Goal: Browse casually: Explore the website without a specific task or goal

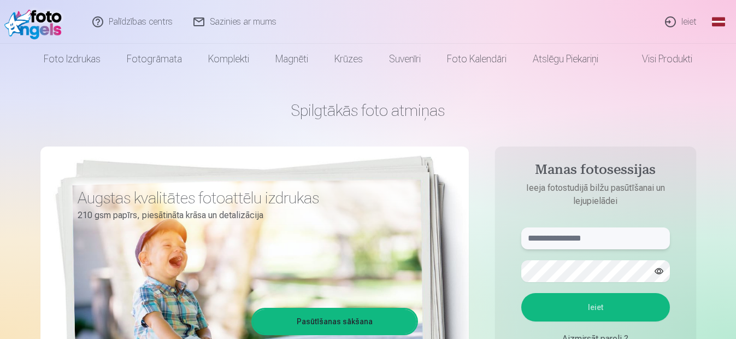
click at [594, 236] on input "text" at bounding box center [595, 238] width 149 height 22
type input "**********"
click at [521, 293] on button "Ieiet" at bounding box center [595, 307] width 149 height 28
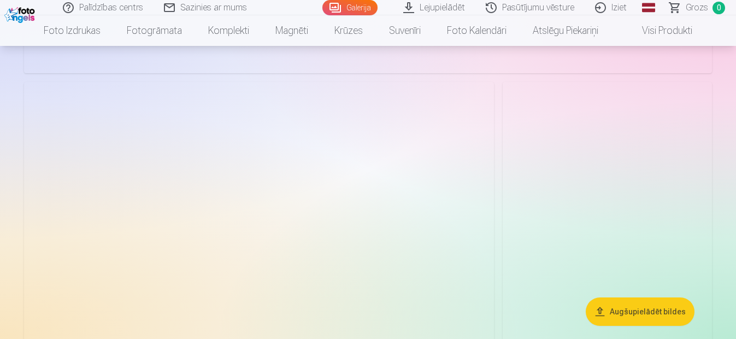
scroll to position [546, 0]
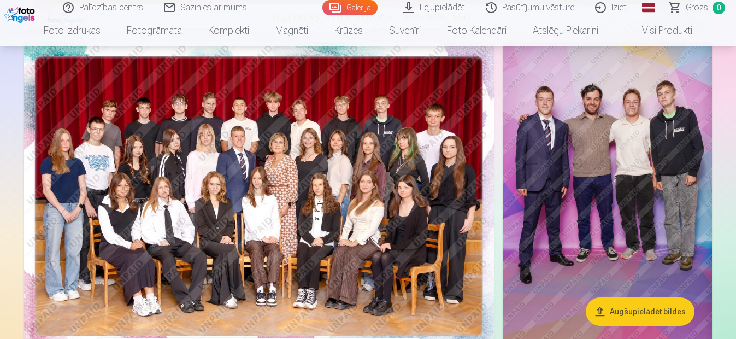
click at [306, 120] on img at bounding box center [259, 198] width 470 height 313
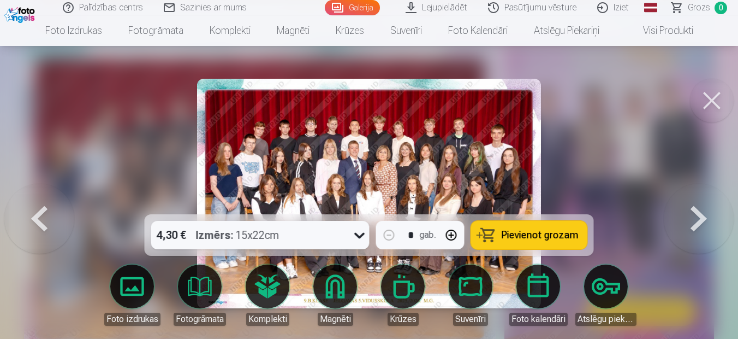
click at [374, 147] on img at bounding box center [369, 193] width 344 height 229
click at [712, 96] on button at bounding box center [712, 101] width 44 height 44
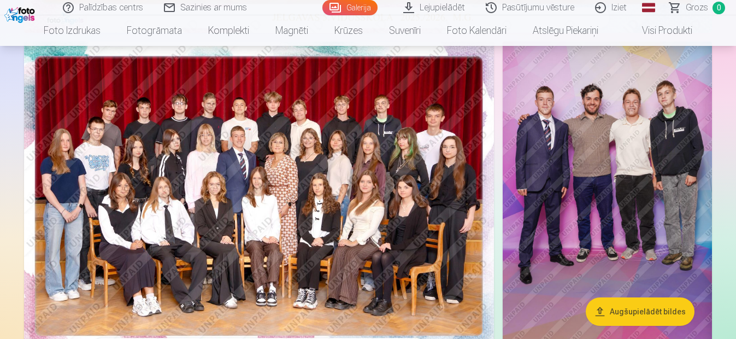
click at [636, 157] on img at bounding box center [606, 198] width 209 height 313
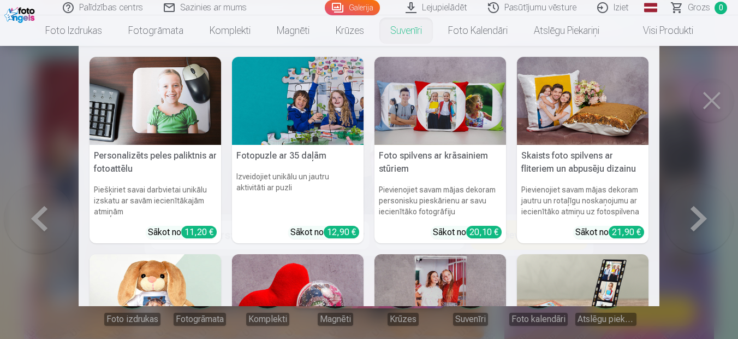
click at [717, 100] on nav "Personalizēts peles paliktnis ar fotoattēlu Piešķiriet savai darbvietai unikālu…" at bounding box center [369, 176] width 738 height 260
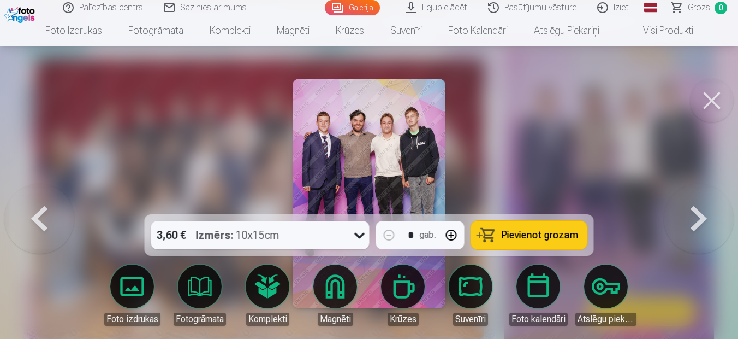
click at [709, 94] on button at bounding box center [712, 101] width 44 height 44
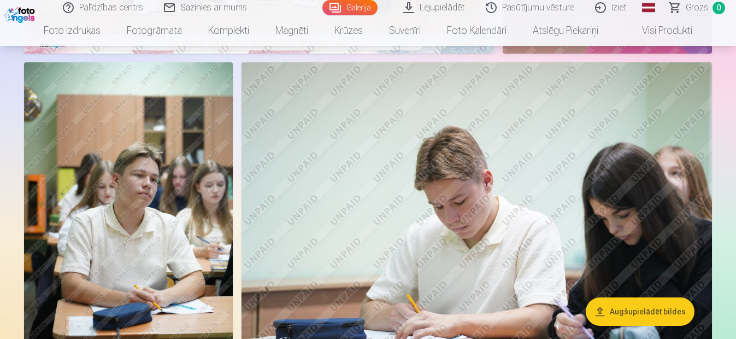
scroll to position [874, 0]
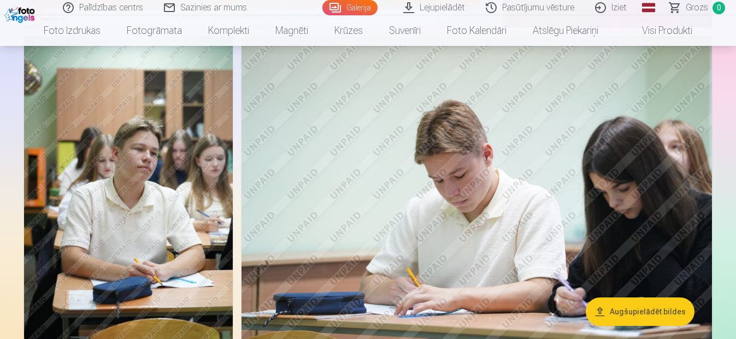
click at [153, 184] on img at bounding box center [128, 192] width 209 height 313
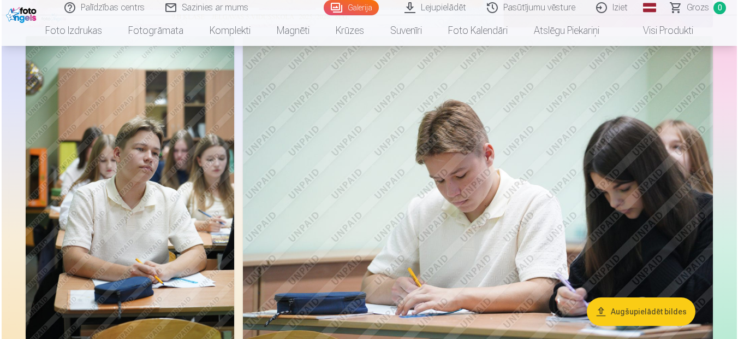
scroll to position [875, 0]
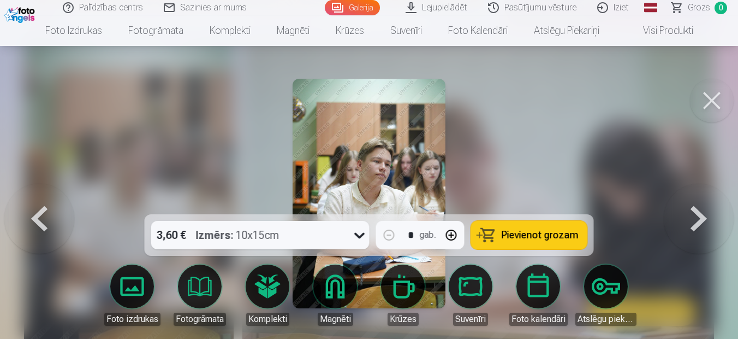
click at [392, 165] on img at bounding box center [369, 193] width 153 height 229
click at [391, 166] on img at bounding box center [369, 193] width 153 height 229
click at [714, 102] on button at bounding box center [712, 101] width 44 height 44
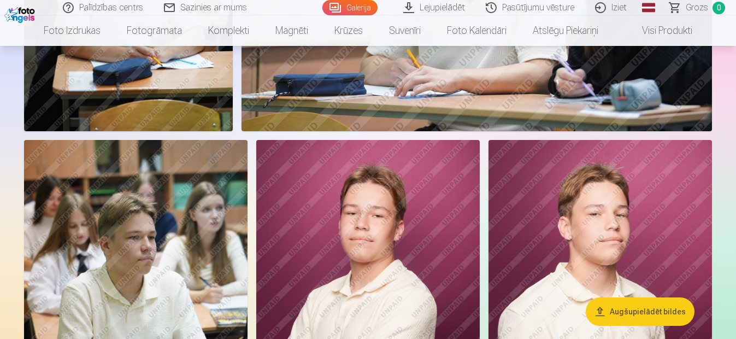
scroll to position [983, 0]
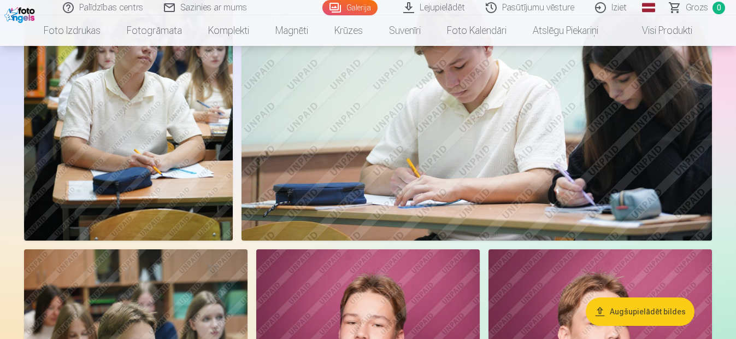
click at [495, 124] on img at bounding box center [476, 83] width 470 height 313
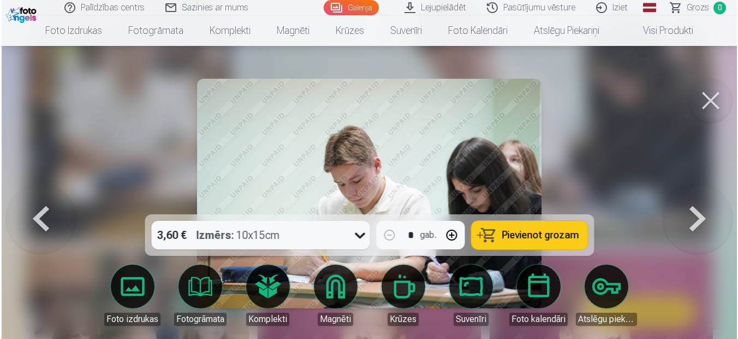
scroll to position [986, 0]
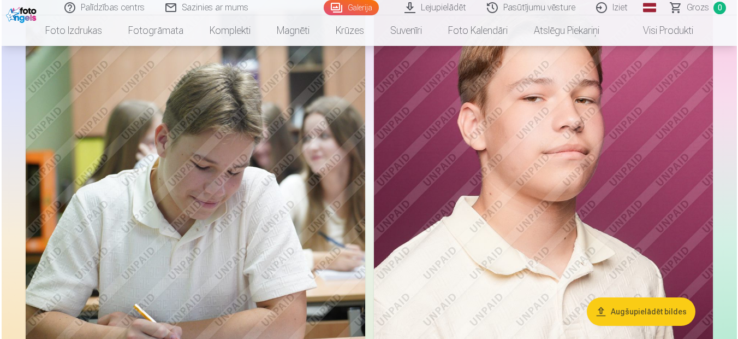
scroll to position [1638, 0]
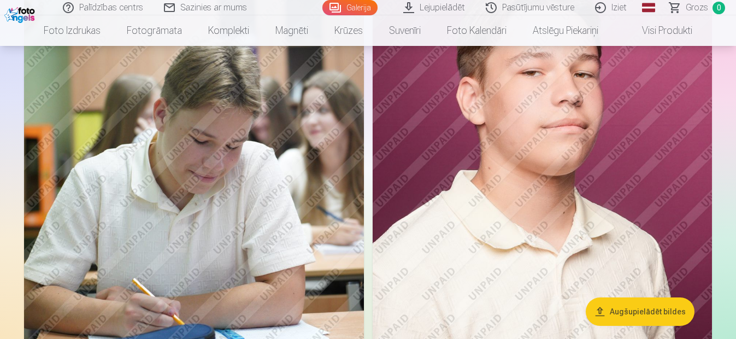
click at [228, 166] on img at bounding box center [194, 193] width 340 height 510
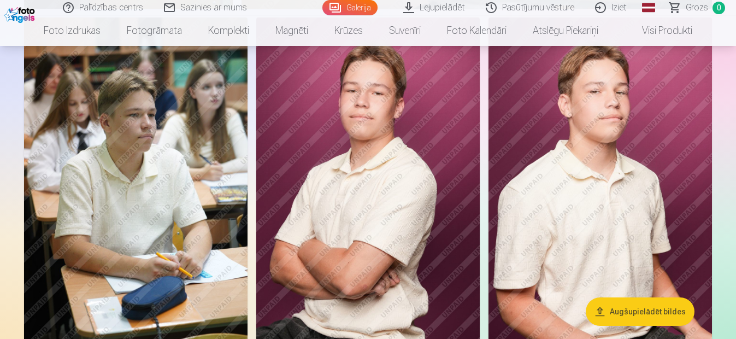
scroll to position [1196, 0]
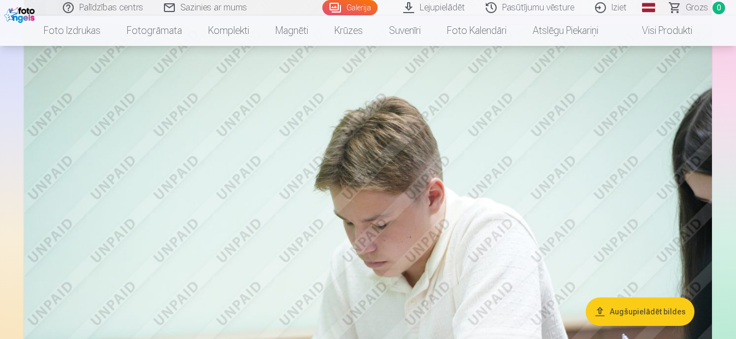
click at [395, 190] on img at bounding box center [368, 254] width 688 height 458
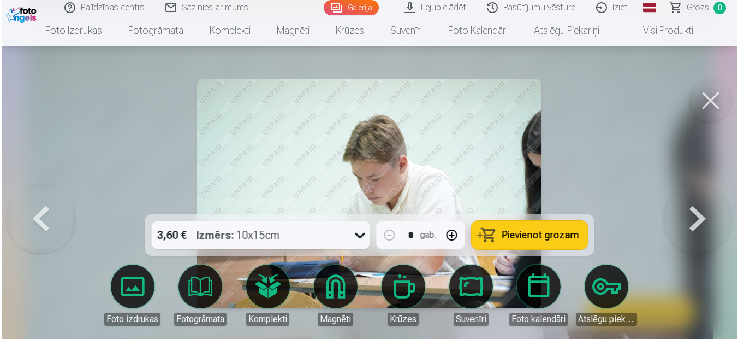
scroll to position [2075, 0]
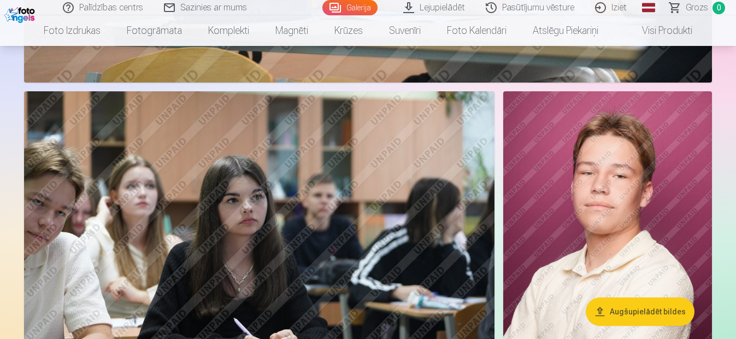
scroll to position [2507, 0]
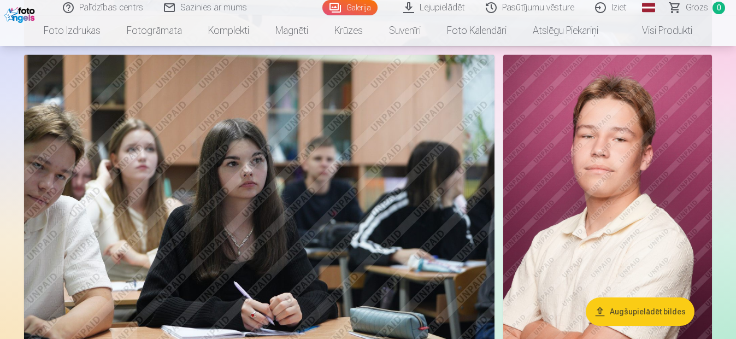
click at [580, 193] on img at bounding box center [607, 211] width 209 height 313
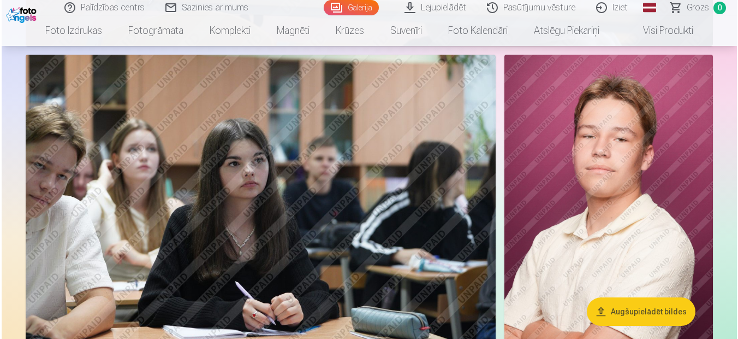
scroll to position [2515, 0]
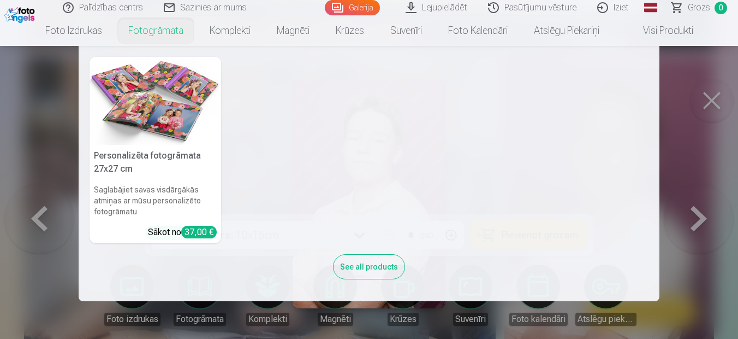
click at [35, 221] on nav "Personalizēta fotogrāmata 27x27 cm Saglabājiet savas visdārgākās atmiņas ar mūs…" at bounding box center [369, 173] width 738 height 255
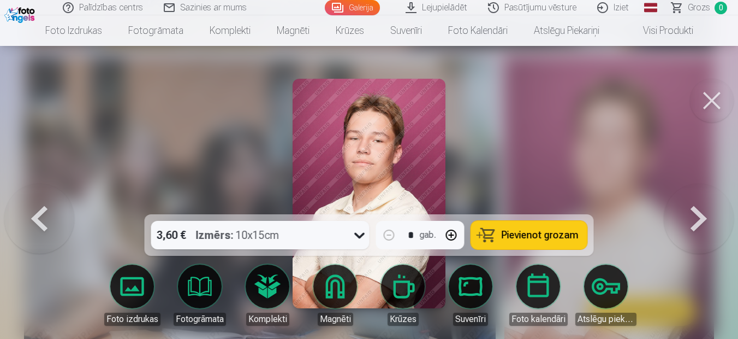
click at [41, 203] on button at bounding box center [39, 194] width 70 height 20
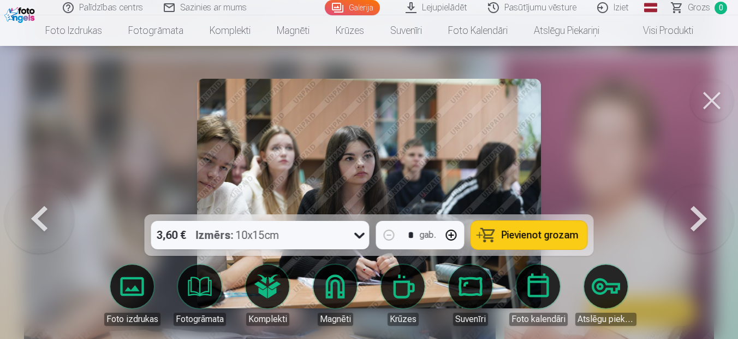
click at [702, 203] on button at bounding box center [699, 194] width 70 height 20
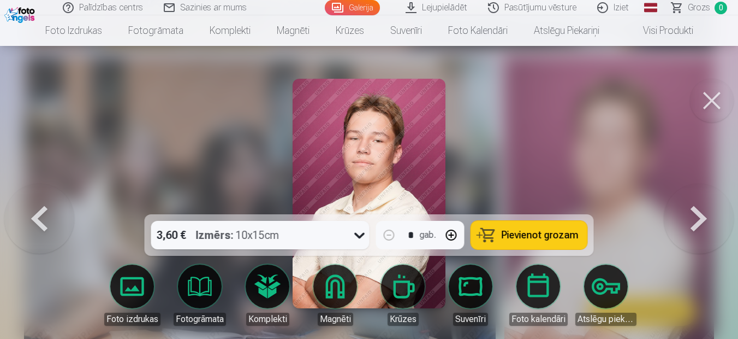
click at [702, 203] on button at bounding box center [699, 194] width 70 height 20
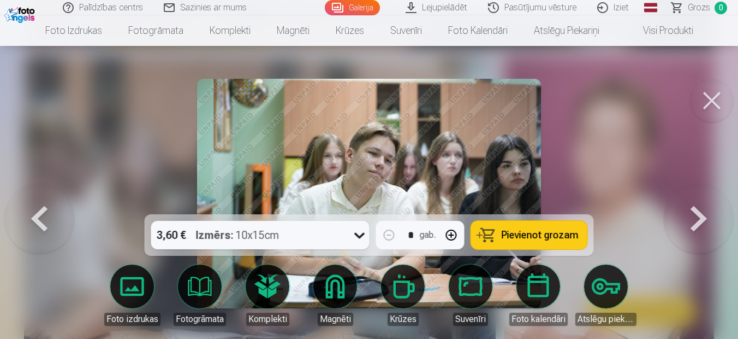
click at [702, 203] on button at bounding box center [699, 194] width 70 height 20
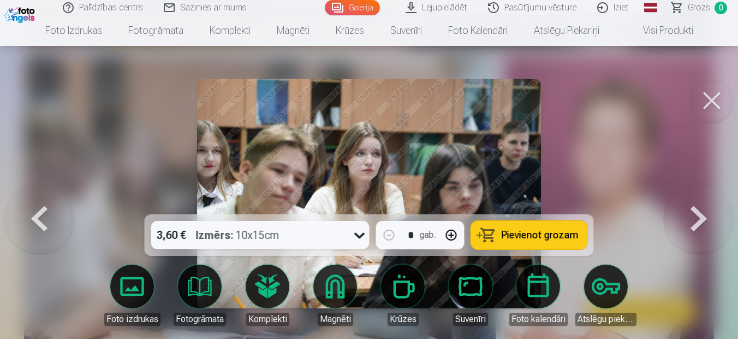
click at [702, 203] on button at bounding box center [699, 194] width 70 height 20
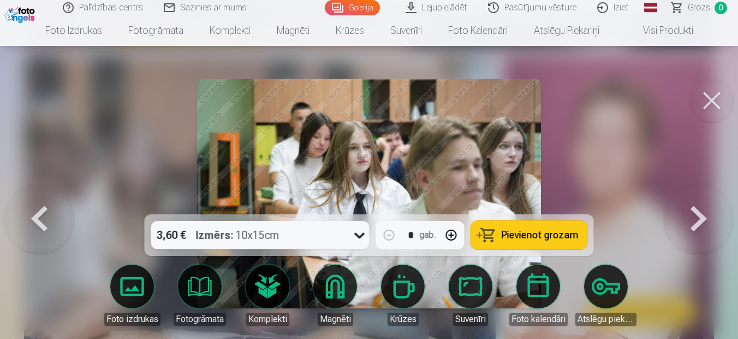
click at [702, 203] on button at bounding box center [699, 194] width 70 height 20
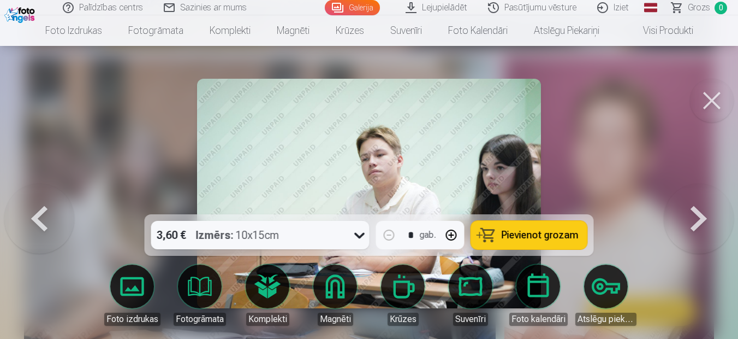
click at [702, 203] on button at bounding box center [699, 194] width 70 height 20
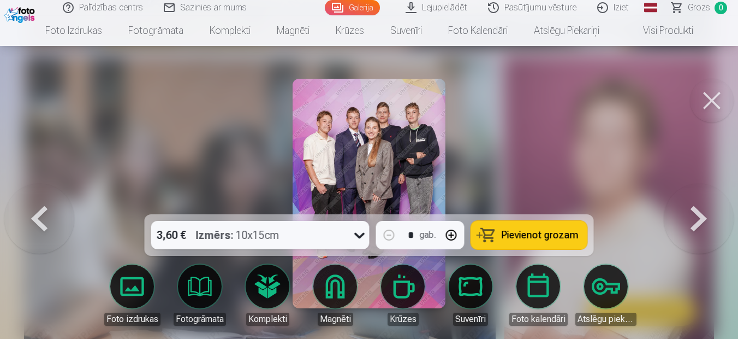
click at [702, 203] on button at bounding box center [699, 194] width 70 height 20
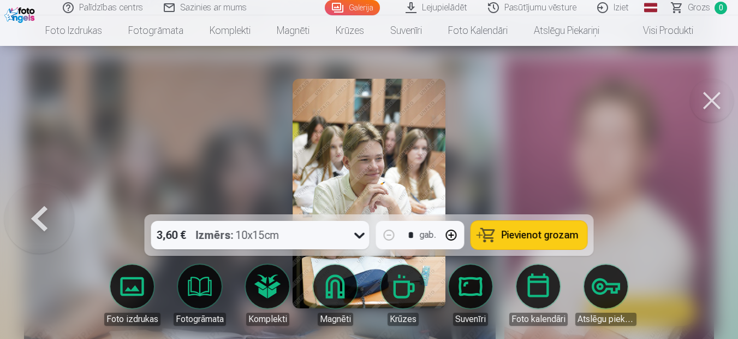
click at [702, 216] on div at bounding box center [369, 169] width 738 height 339
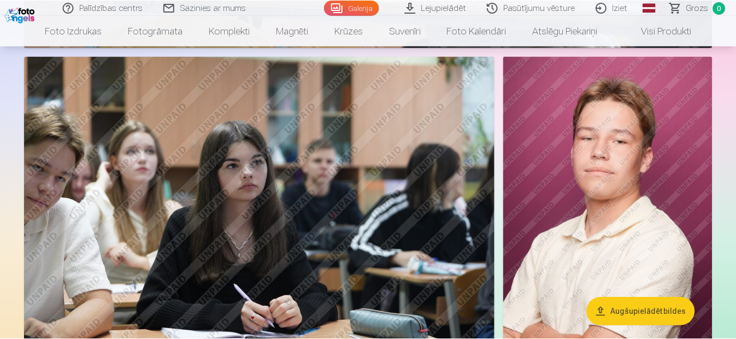
scroll to position [2507, 0]
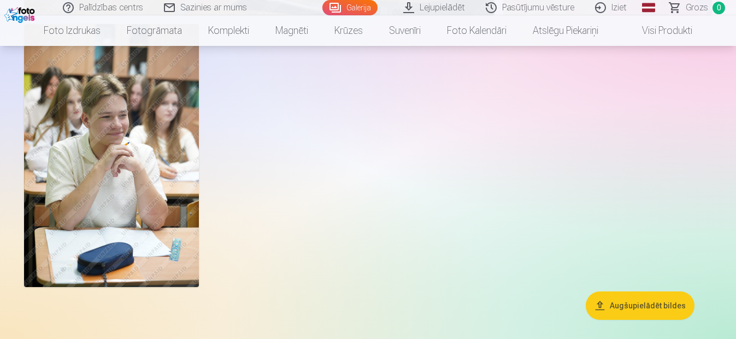
click at [156, 170] on img at bounding box center [111, 155] width 175 height 262
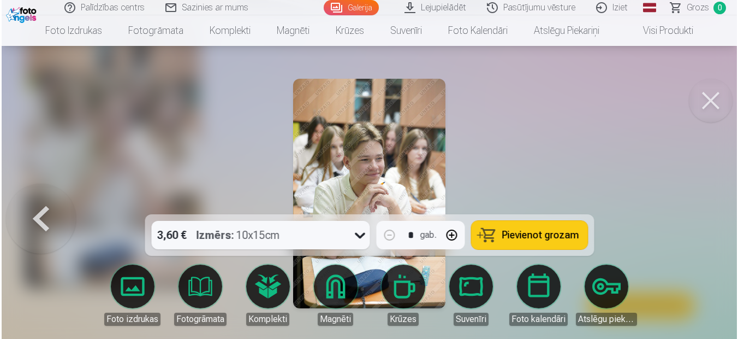
scroll to position [4599, 0]
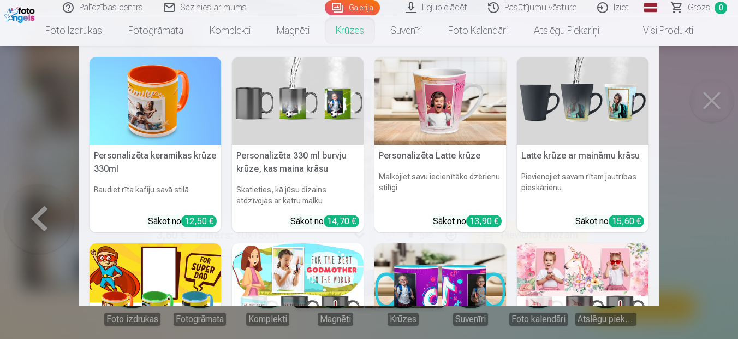
click at [27, 211] on nav "Personalizēta keramikas krūze 330ml Baudiet rīta kafiju savā stilā Sākot no 12,…" at bounding box center [369, 176] width 738 height 260
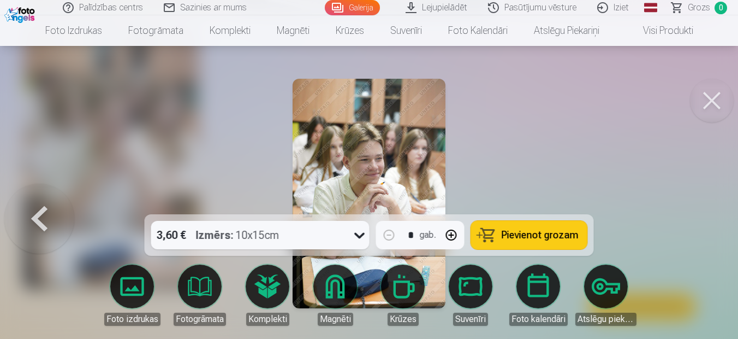
click at [39, 203] on button at bounding box center [39, 194] width 70 height 20
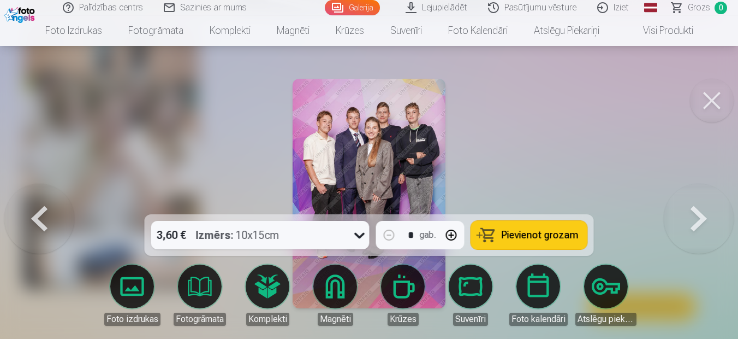
click at [699, 203] on button at bounding box center [699, 194] width 70 height 20
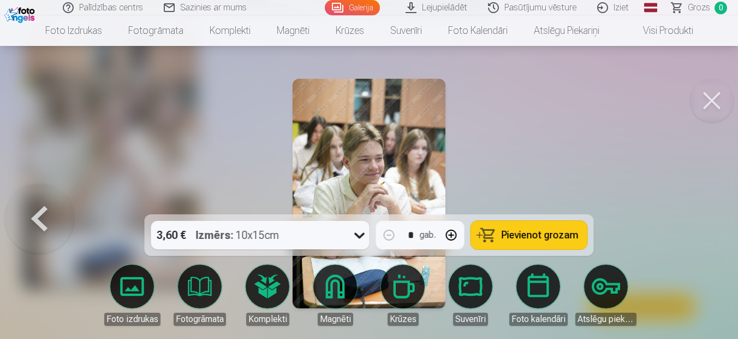
click at [41, 203] on button at bounding box center [39, 194] width 70 height 20
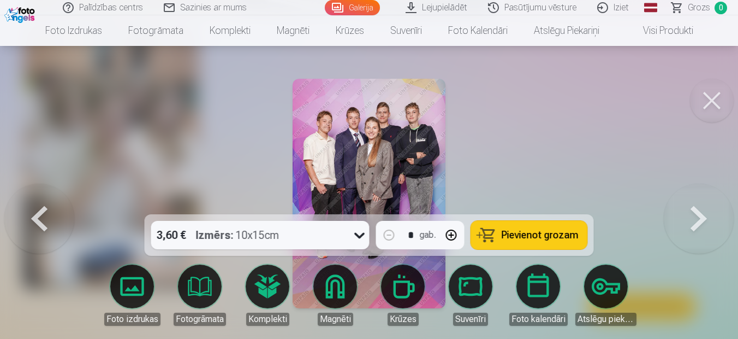
click at [35, 203] on button at bounding box center [39, 194] width 70 height 20
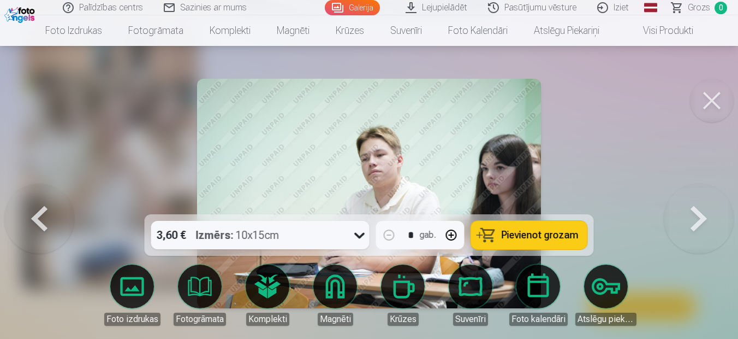
click at [35, 203] on button at bounding box center [39, 194] width 70 height 20
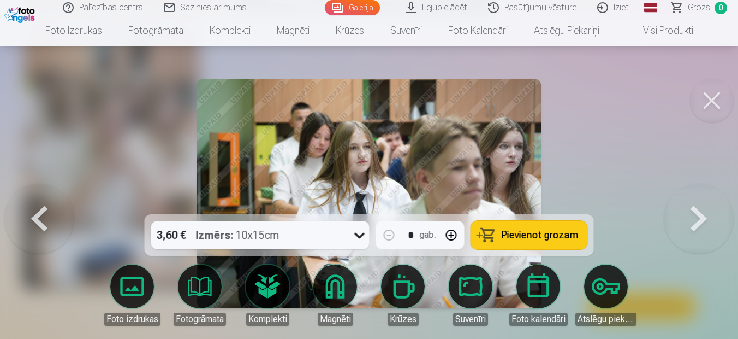
click at [35, 203] on button at bounding box center [39, 194] width 70 height 20
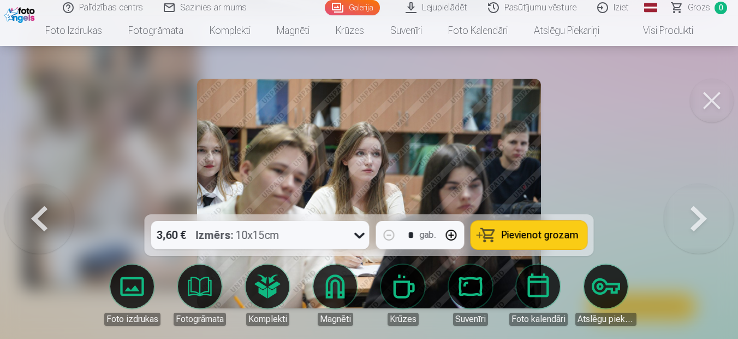
click at [35, 203] on button at bounding box center [39, 194] width 70 height 20
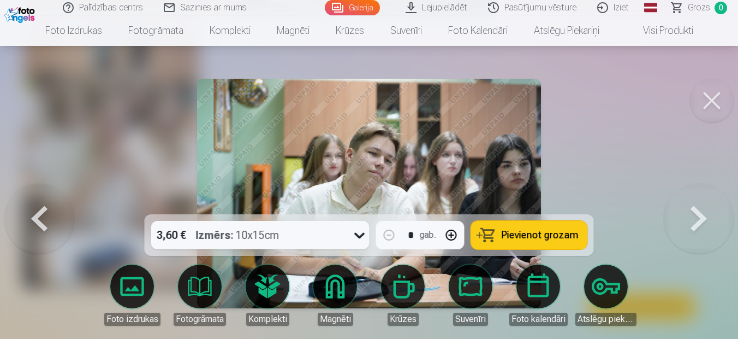
click at [35, 203] on button at bounding box center [39, 194] width 70 height 20
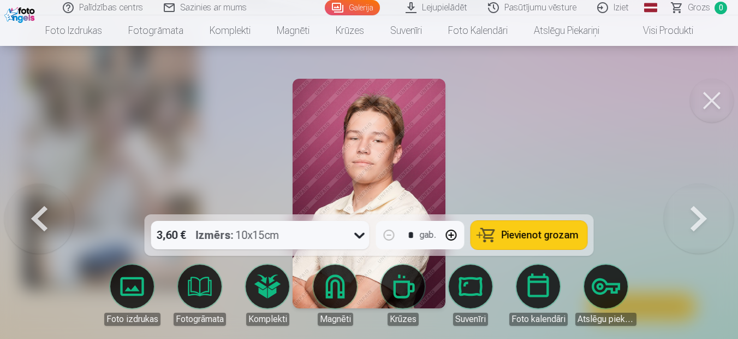
click at [35, 203] on button at bounding box center [39, 194] width 70 height 20
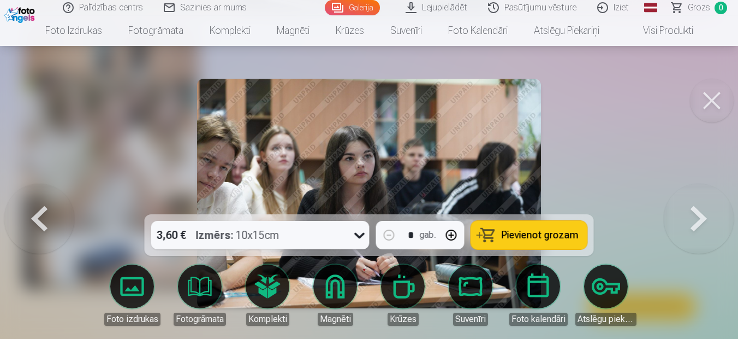
click at [35, 203] on button at bounding box center [39, 194] width 70 height 20
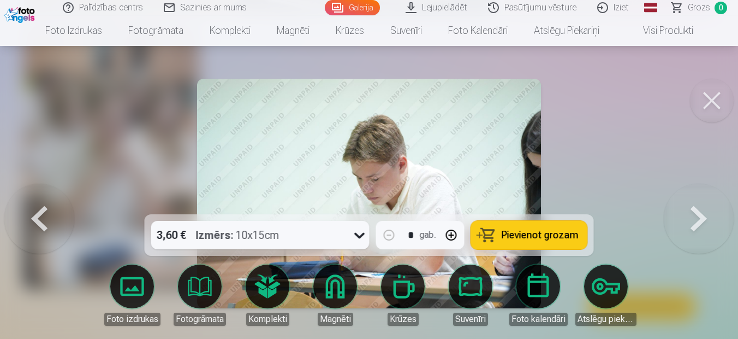
click at [35, 203] on button at bounding box center [39, 194] width 70 height 20
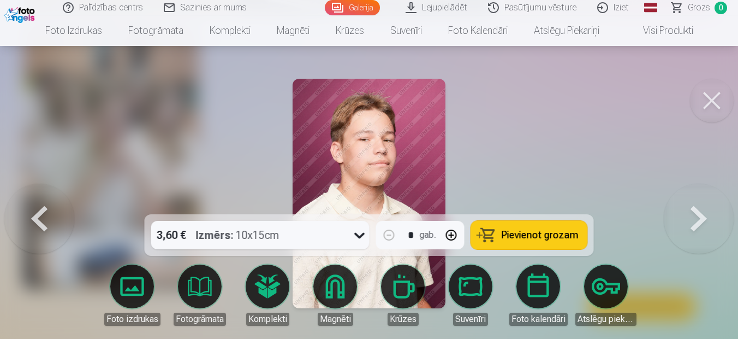
click at [35, 203] on button at bounding box center [39, 194] width 70 height 20
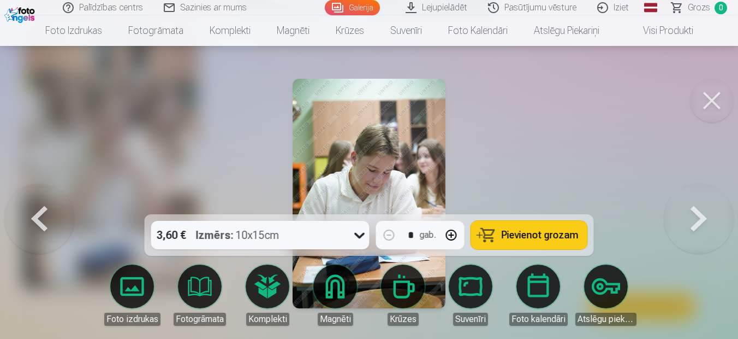
click at [35, 203] on button at bounding box center [39, 194] width 70 height 20
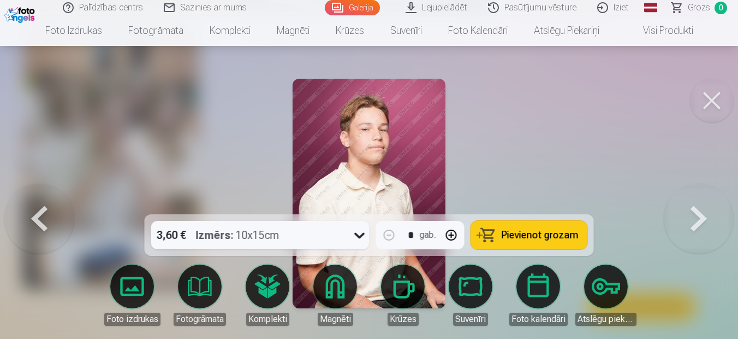
click at [35, 203] on button at bounding box center [39, 194] width 70 height 20
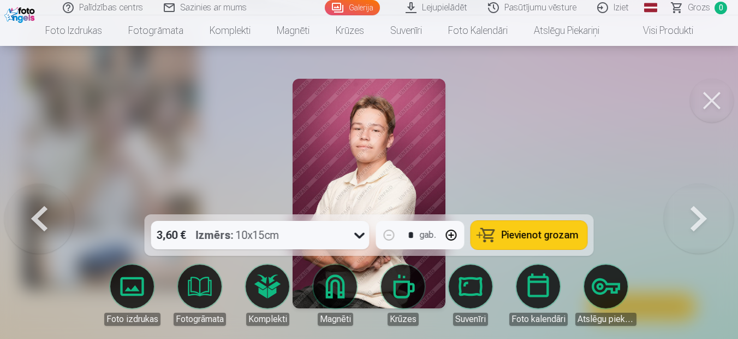
click at [700, 203] on button at bounding box center [699, 194] width 70 height 20
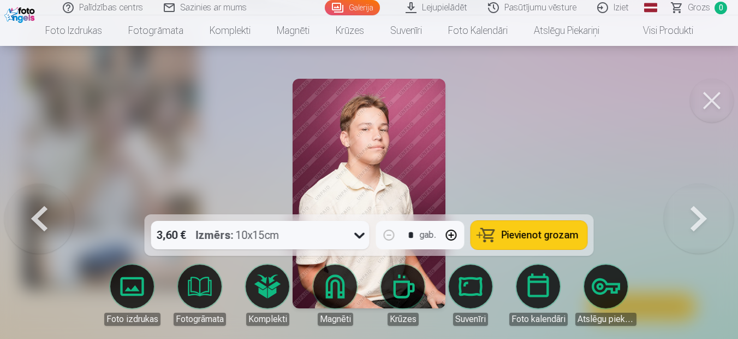
click at [38, 203] on button at bounding box center [39, 194] width 70 height 20
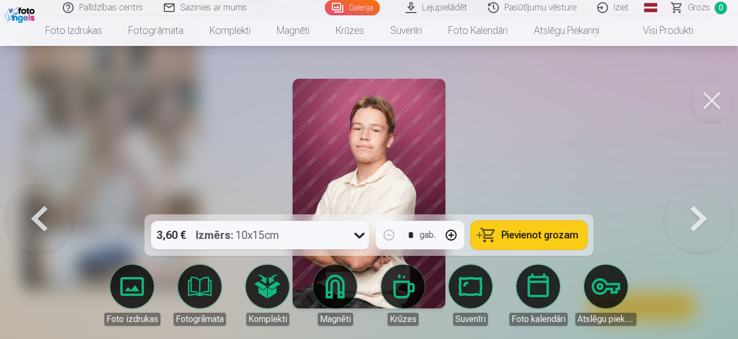
click at [38, 203] on button at bounding box center [39, 194] width 70 height 20
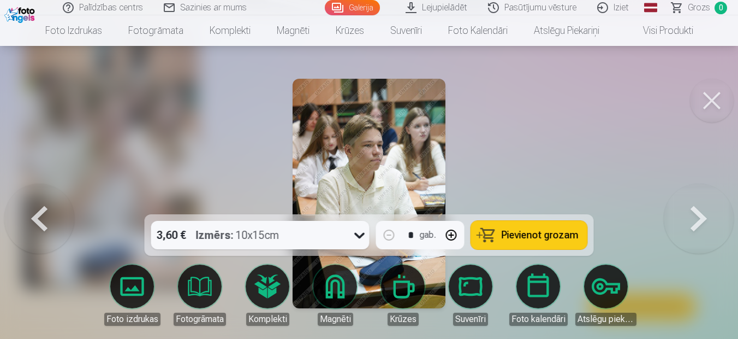
click at [38, 203] on button at bounding box center [39, 194] width 70 height 20
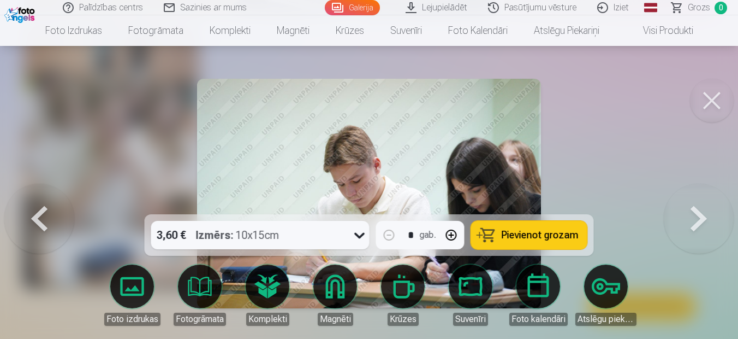
click at [39, 203] on button at bounding box center [39, 194] width 70 height 20
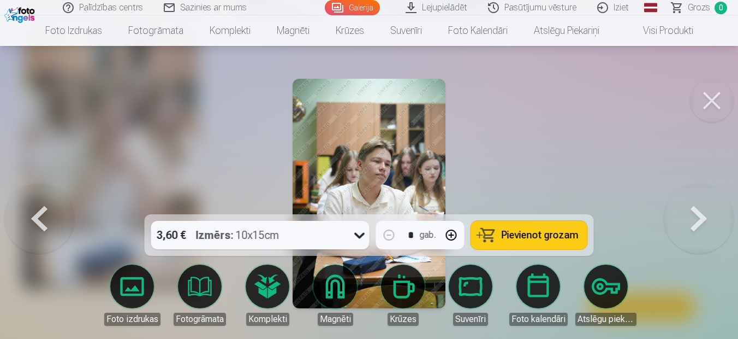
click at [39, 203] on button at bounding box center [39, 194] width 70 height 20
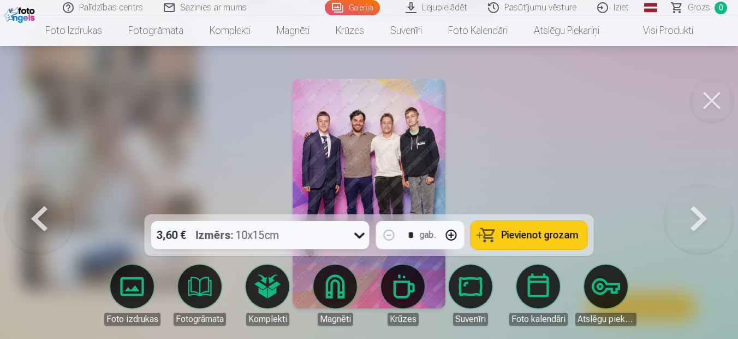
click at [39, 203] on button at bounding box center [39, 194] width 70 height 20
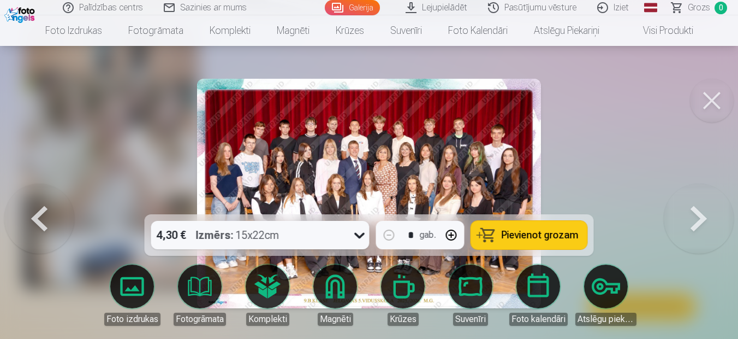
click at [39, 203] on button at bounding box center [39, 194] width 70 height 20
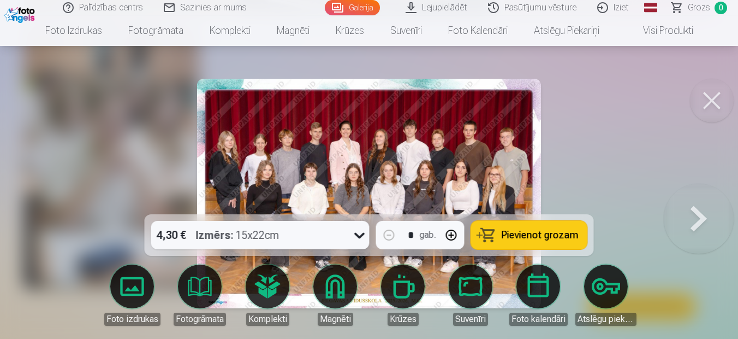
click at [39, 206] on div at bounding box center [369, 169] width 738 height 339
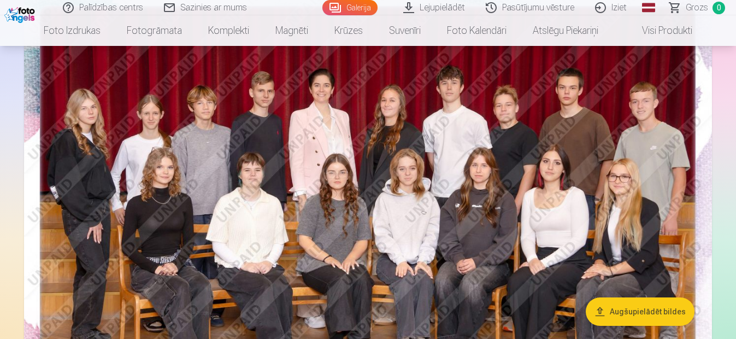
scroll to position [109, 0]
